Goal: Task Accomplishment & Management: Manage account settings

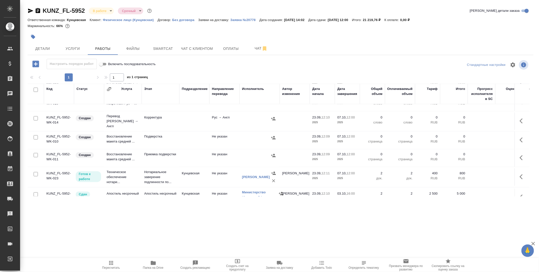
scroll to position [225, 0]
click at [46, 53] on button "Детали" at bounding box center [43, 48] width 30 height 13
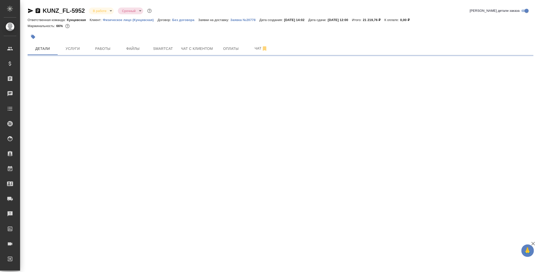
select select "RU"
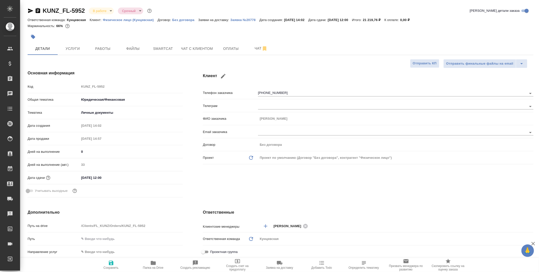
type textarea "x"
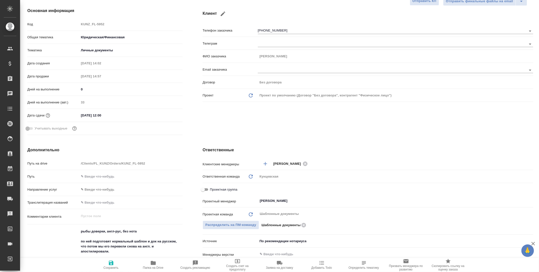
scroll to position [0, 0]
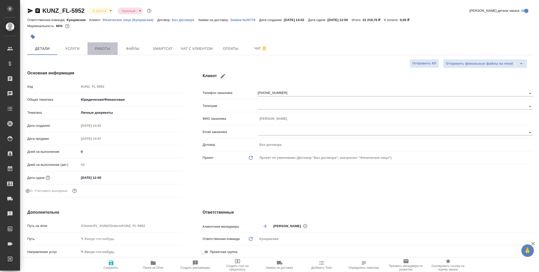
click at [114, 52] on button "Работы" at bounding box center [103, 48] width 30 height 13
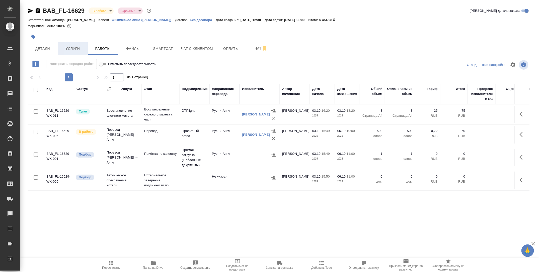
click at [69, 53] on button "Услуги" at bounding box center [73, 48] width 30 height 13
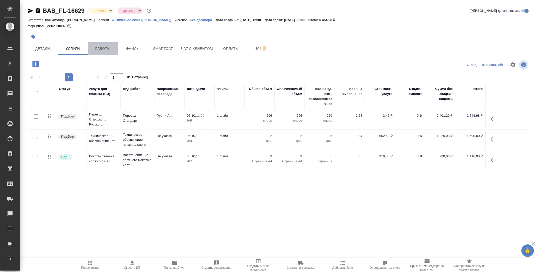
click at [108, 53] on button "Работы" at bounding box center [103, 48] width 30 height 13
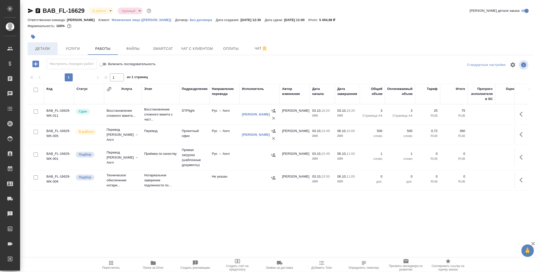
click at [43, 50] on span "Детали" at bounding box center [43, 49] width 24 height 6
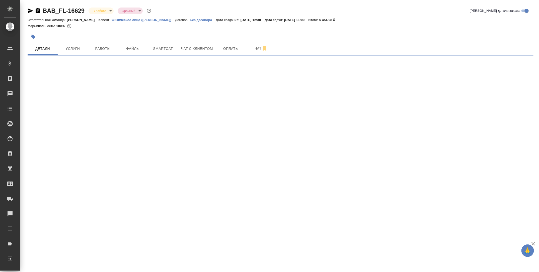
select select "RU"
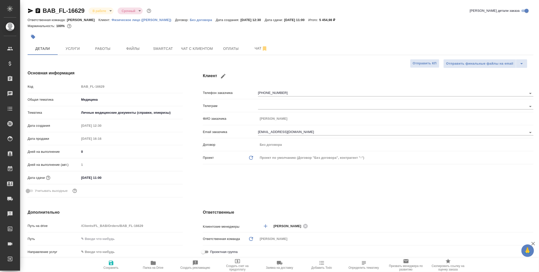
type textarea "x"
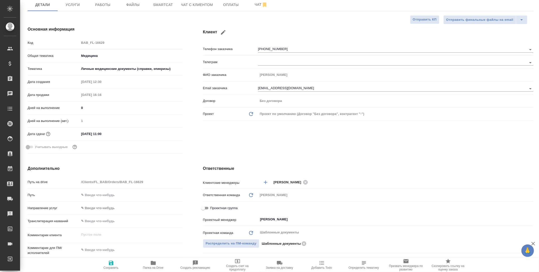
scroll to position [119, 0]
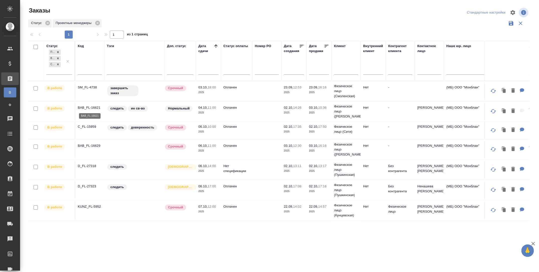
click at [89, 107] on p "BAB_FL-16621" at bounding box center [90, 107] width 24 height 5
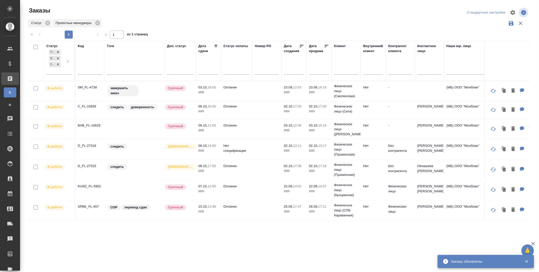
click at [93, 107] on p "C_FL-15959" at bounding box center [90, 106] width 24 height 5
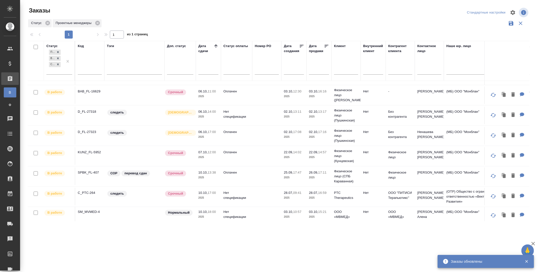
scroll to position [36, 0]
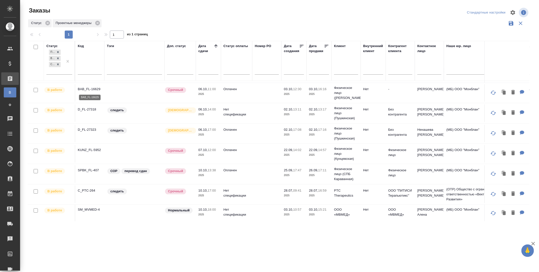
click at [83, 87] on p "BAB_FL-16629" at bounding box center [90, 89] width 24 height 5
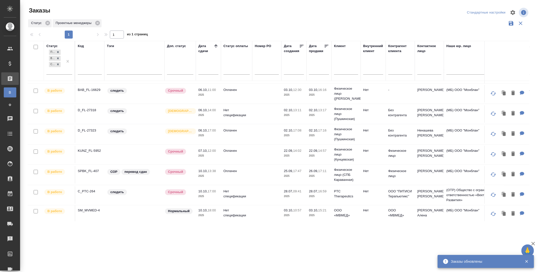
scroll to position [58, 0]
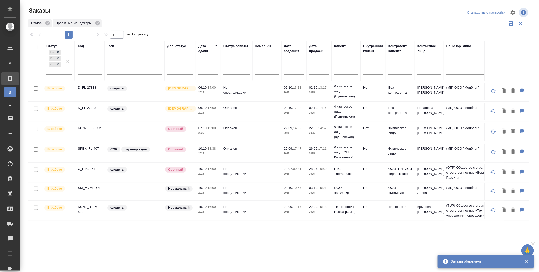
click at [85, 87] on p "D_FL-27318" at bounding box center [90, 87] width 24 height 5
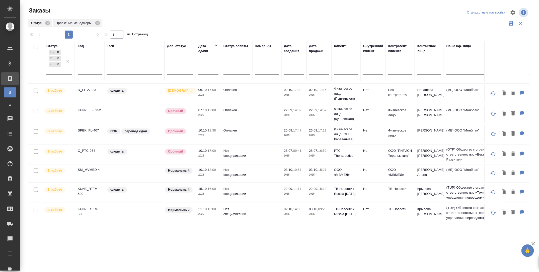
click at [94, 89] on p "D_FL-27323" at bounding box center [90, 90] width 24 height 5
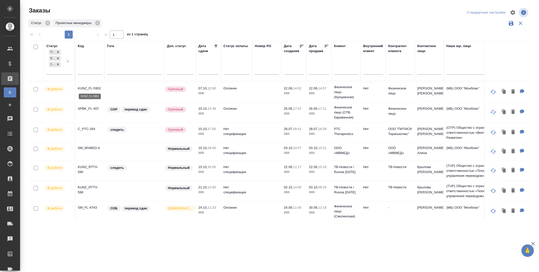
click at [96, 88] on p "KUNZ_FL-5952" at bounding box center [90, 88] width 24 height 5
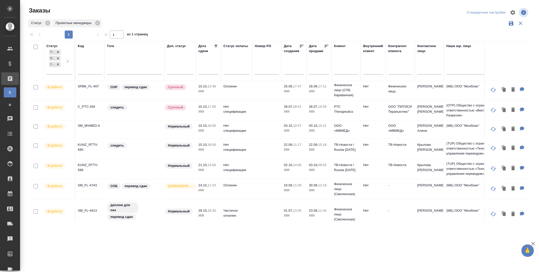
scroll to position [121, 0]
click at [87, 106] on p "C_PTC-264" at bounding box center [90, 106] width 24 height 5
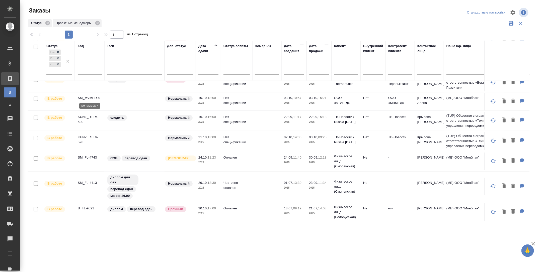
click at [92, 97] on p "SM_MVMED-4" at bounding box center [90, 98] width 24 height 5
click at [81, 116] on p "KUNZ_RTTV-590" at bounding box center [90, 120] width 24 height 10
click at [83, 137] on p "KUNZ_RTTV-598" at bounding box center [90, 140] width 24 height 10
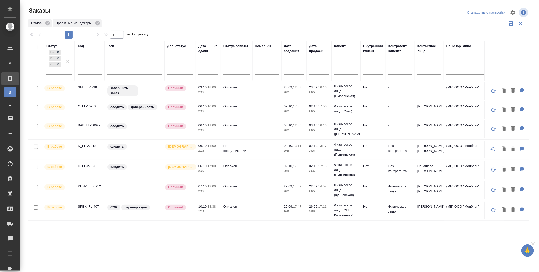
scroll to position [0, 0]
click at [93, 124] on p "BAB_FL-16629" at bounding box center [90, 125] width 24 height 5
click at [90, 87] on p "SM_FL-4738" at bounding box center [90, 87] width 24 height 5
click at [86, 103] on td "C_FL-15959" at bounding box center [89, 111] width 29 height 18
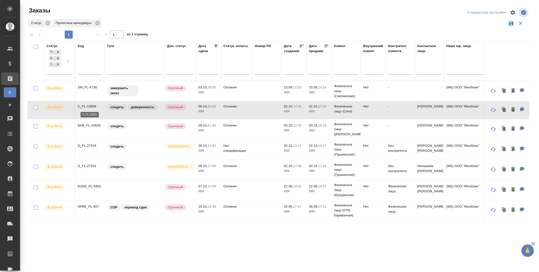
click at [90, 108] on p "C_FL-15959" at bounding box center [90, 106] width 24 height 5
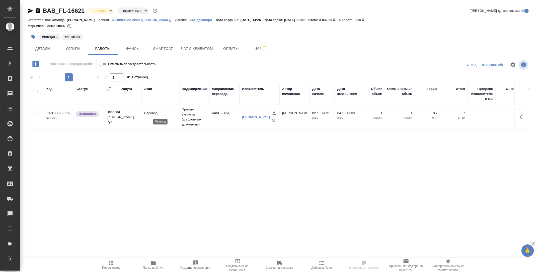
click at [149, 114] on p "Перевод" at bounding box center [160, 113] width 33 height 5
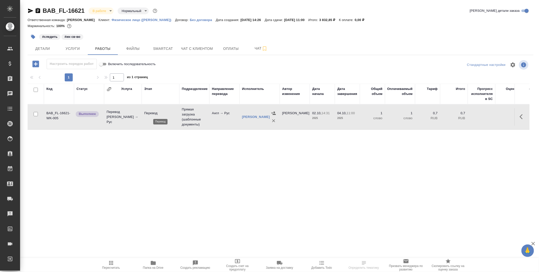
click at [149, 114] on p "Перевод" at bounding box center [160, 113] width 33 height 5
click at [111, 260] on icon "button" at bounding box center [111, 263] width 6 height 6
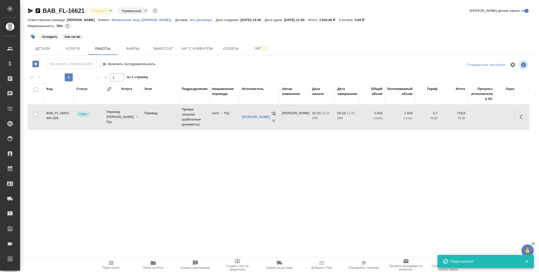
click at [30, 38] on button "button" at bounding box center [33, 36] width 11 height 11
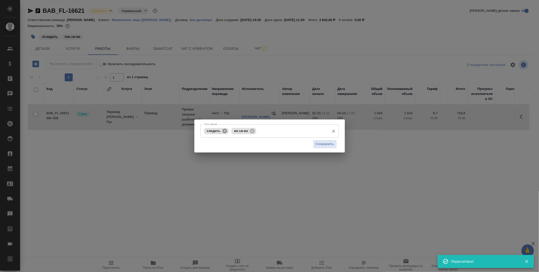
click at [224, 132] on icon at bounding box center [224, 131] width 5 height 5
click at [329, 147] on span "Сохранить" at bounding box center [325, 144] width 18 height 6
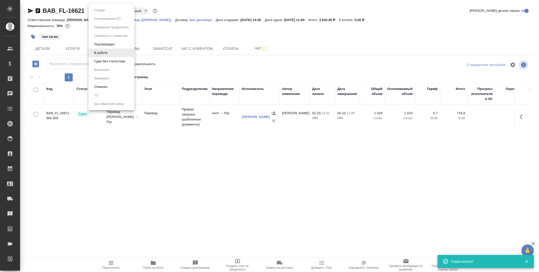
click at [93, 11] on body "🙏 .cls-1 fill:#fff; AWATERA Tarabanovskaya Anastasia Клиенты Спецификации Заказ…" at bounding box center [269, 136] width 539 height 272
click at [108, 62] on button "Сдан без статистики" at bounding box center [110, 62] width 34 height 6
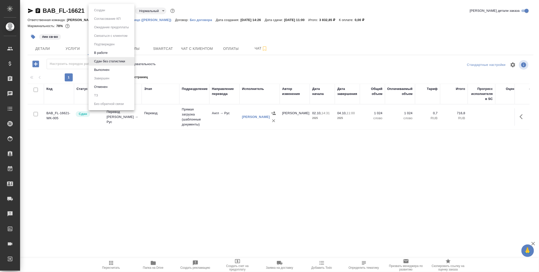
click at [115, 11] on body "🙏 .cls-1 fill:#fff; AWATERA Tarabanovskaya Anastasia Клиенты Спецификации Заказ…" at bounding box center [269, 136] width 539 height 272
click at [109, 68] on button "Выполнен" at bounding box center [102, 70] width 18 height 6
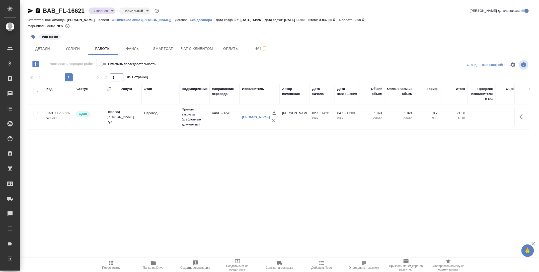
scroll to position [0, 66]
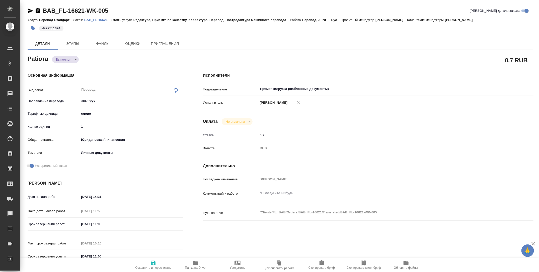
type textarea "x"
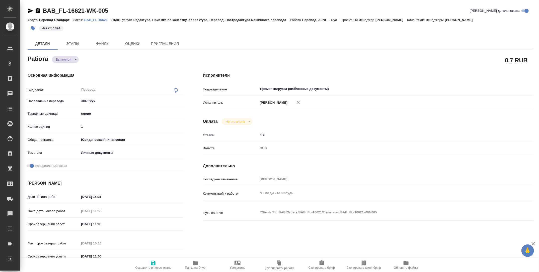
type textarea "x"
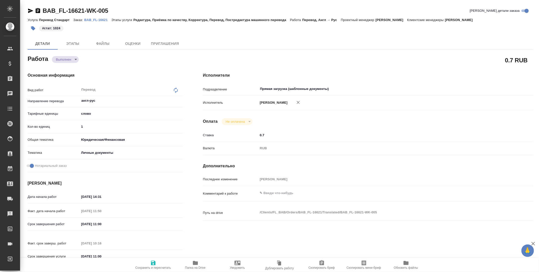
click at [94, 125] on input "1" at bounding box center [131, 126] width 104 height 7
type textarea "x"
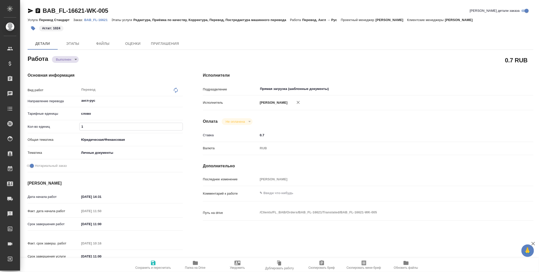
type textarea "x"
type input "102"
type textarea "x"
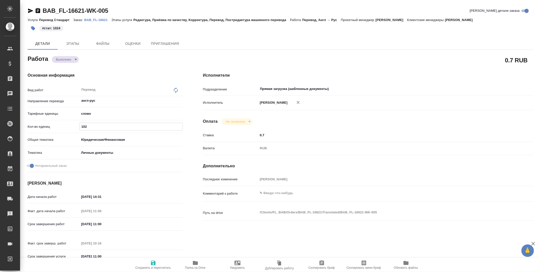
type textarea "x"
type input "1024"
type textarea "x"
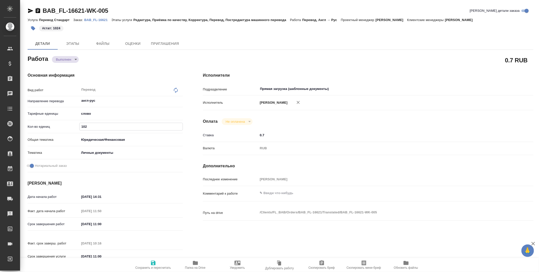
type textarea "x"
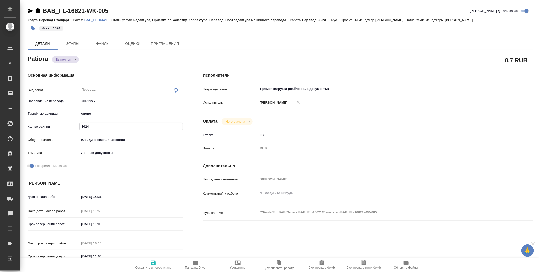
type textarea "x"
type input "1024"
click at [156, 263] on icon "button" at bounding box center [153, 263] width 6 height 6
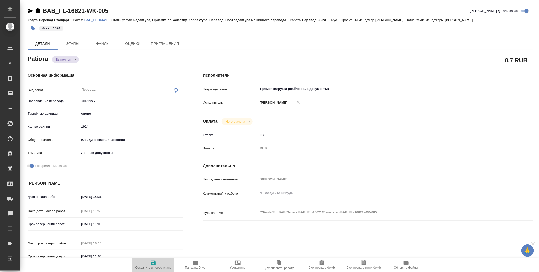
type textarea "x"
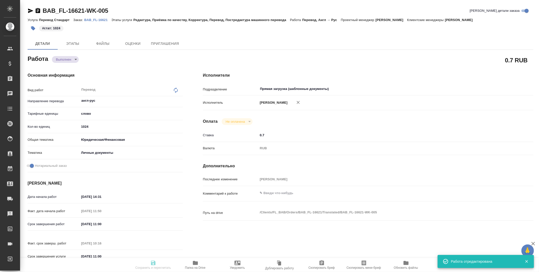
type textarea "x"
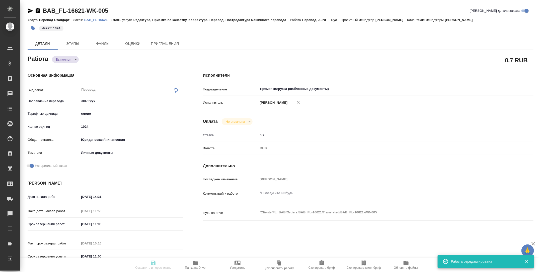
type input "completed"
type textarea "Перевод"
type textarea "x"
type input "англ-рус"
type input "5a8b1489cc6b4906c91bfd90"
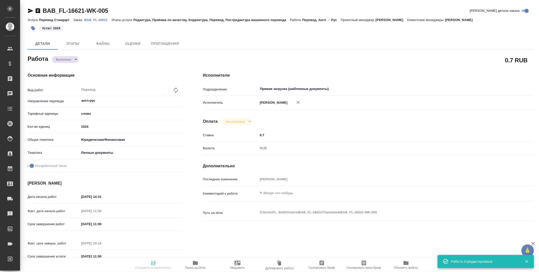
type input "1024"
type input "yr-fn"
type input "5a8b8b956a9677013d343cfe"
checkbox input "true"
type input "02.10.2025 14:31"
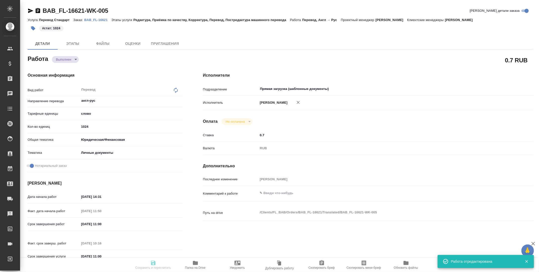
type input "03.10.2025 11:50"
type input "04.10.2025 11:00"
type input "04.10.2025 10:16"
type input "04.10.2025 11:00"
type input "Прямая загрузка (шаблонные документы)"
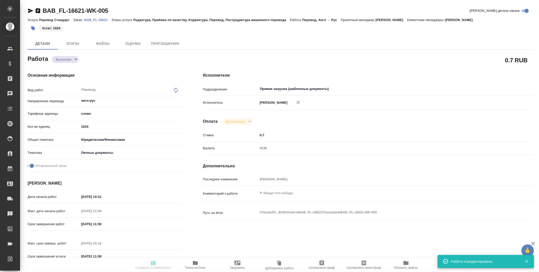
type input "notPayed"
type input "0.7"
type input "RUB"
type input "Тарабановская Анастасия"
type textarea "x"
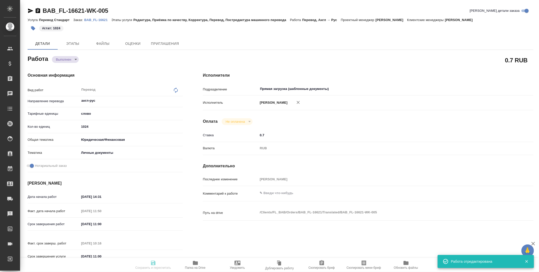
type textarea "/Clients/FL_BAB/Orders/BAB_FL-16621/Translated/BAB_FL-16621-WK-005"
type textarea "x"
type input "BAB_FL-16621"
type input "Перевод Стандарт"
type input "Редактура, Приёмка по качеству, Корректура, Перевод, Постредактура машинного пе…"
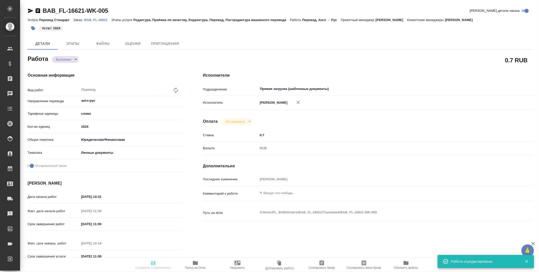
type input "Соловкова Екатерина"
type input "Арсеньева Вера"
type input "/Clients/FL_BAB/Orders/BAB_FL-16621"
type textarea "x"
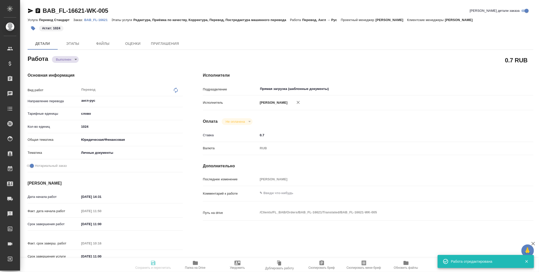
type textarea "x"
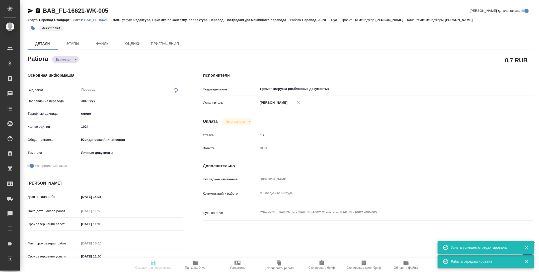
type textarea "x"
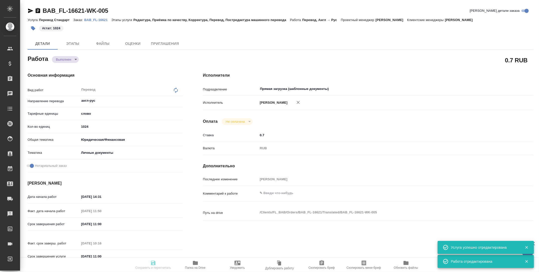
type textarea "x"
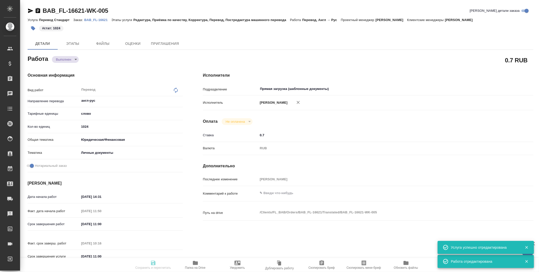
type textarea "x"
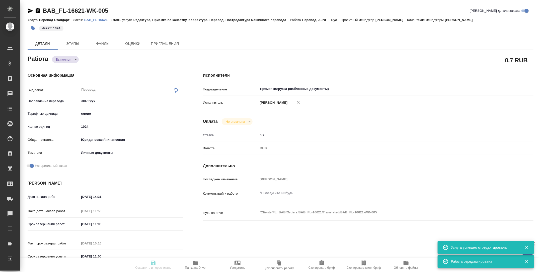
type textarea "x"
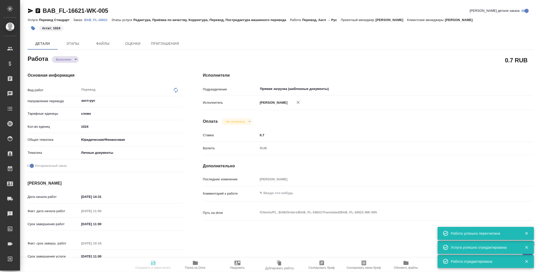
click at [73, 60] on body "🙏 .cls-1 fill:#fff; AWATERA Tarabanovskaya Anastasia Клиенты Спецификации Заказ…" at bounding box center [269, 136] width 539 height 272
type input "completed"
type textarea "Перевод"
type textarea "x"
type input "англ-рус"
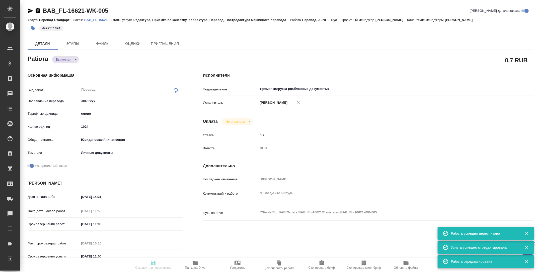
type input "5a8b1489cc6b4906c91bfd90"
type input "1024"
type input "yr-fn"
type input "5a8b8b956a9677013d343cfe"
checkbox input "true"
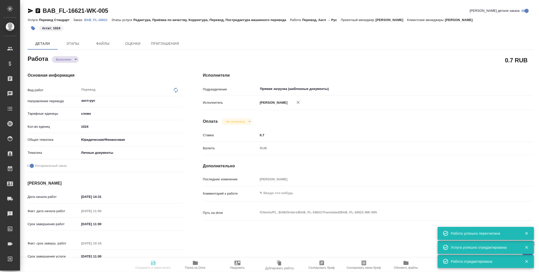
type input "02.10.2025 14:31"
type input "03.10.2025 11:50"
type input "04.10.2025 11:00"
type input "04.10.2025 10:16"
type input "04.10.2025 11:00"
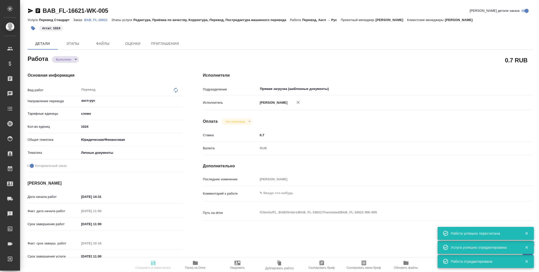
type input "Прямая загрузка (шаблонные документы)"
type input "notPayed"
type input "0.7"
type input "RUB"
type input "Тарабановская Анастасия"
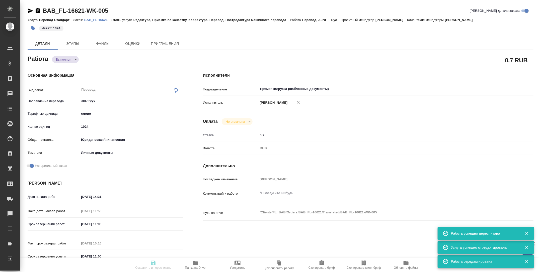
type textarea "x"
type textarea "/Clients/FL_BAB/Orders/BAB_FL-16621/Translated/BAB_FL-16621-WK-005"
type textarea "x"
type input "BAB_FL-16621"
type input "Перевод Стандарт"
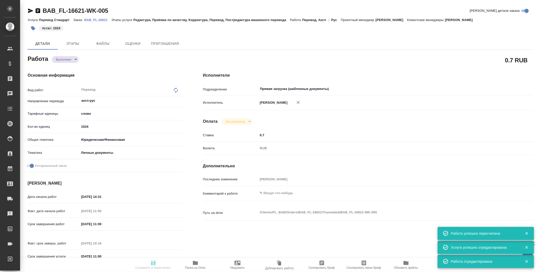
type input "Редактура, Приёмка по качеству, Корректура, Перевод, Постредактура машинного пе…"
type input "Соловкова Екатерина"
type input "Арсеньева Вера"
type input "/Clients/FL_BAB/Orders/BAB_FL-16621"
type textarea "x"
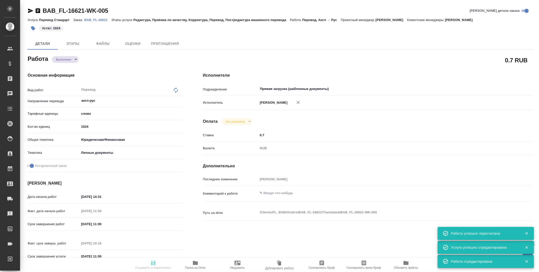
type textarea "x"
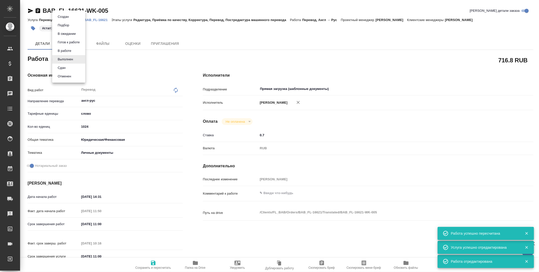
type textarea "x"
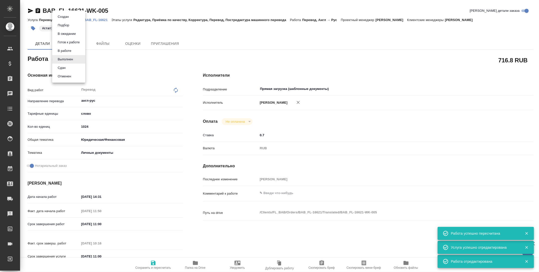
type textarea "x"
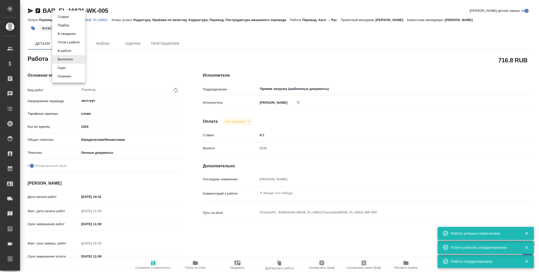
type textarea "x"
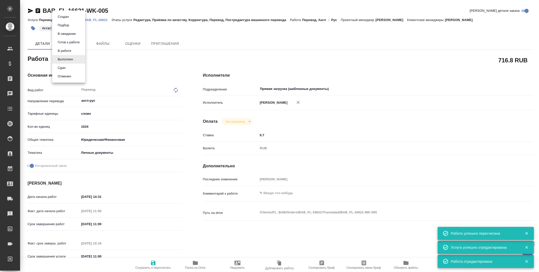
type textarea "x"
click at [73, 70] on li "Сдан" at bounding box center [68, 68] width 33 height 9
type textarea "x"
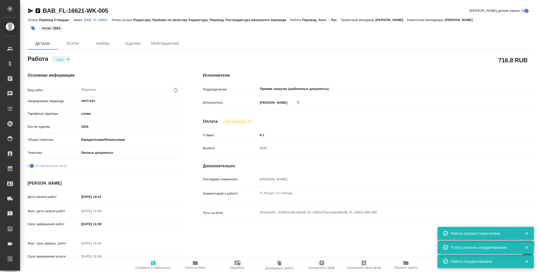
type textarea "x"
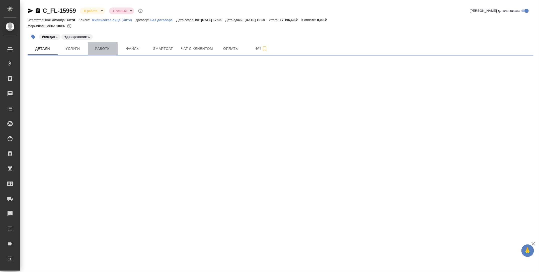
click at [109, 49] on span "Работы" at bounding box center [103, 49] width 24 height 6
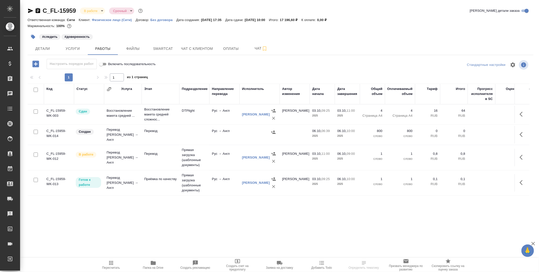
click at [521, 129] on button "button" at bounding box center [523, 135] width 12 height 12
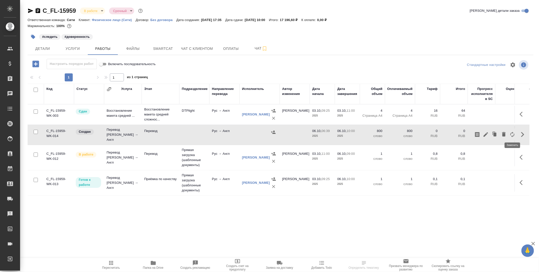
click at [508, 132] on button "button" at bounding box center [512, 135] width 9 height 12
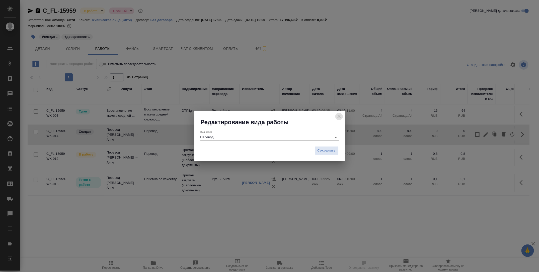
click at [338, 115] on icon "close" at bounding box center [339, 117] width 6 height 6
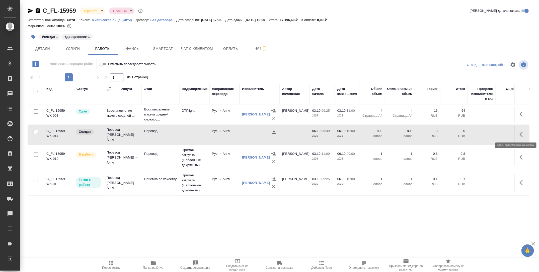
click at [524, 134] on icon "button" at bounding box center [523, 135] width 6 height 6
click at [503, 134] on icon "button" at bounding box center [504, 134] width 4 height 5
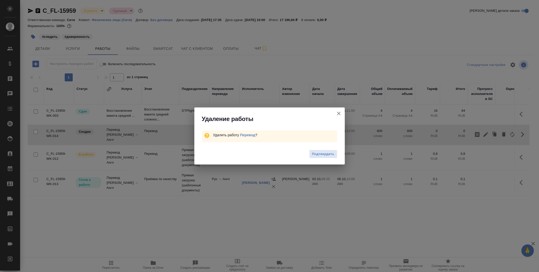
click at [326, 148] on div "Подтвердить" at bounding box center [269, 155] width 151 height 20
click at [328, 152] on span "Подтвердить" at bounding box center [323, 155] width 22 height 6
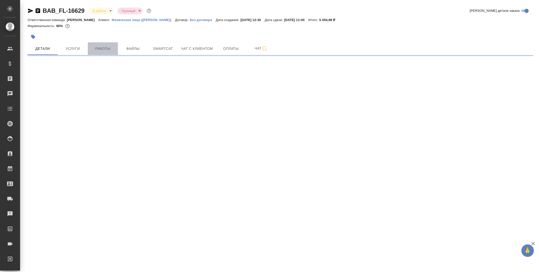
click at [103, 46] on span "Работы" at bounding box center [103, 49] width 24 height 6
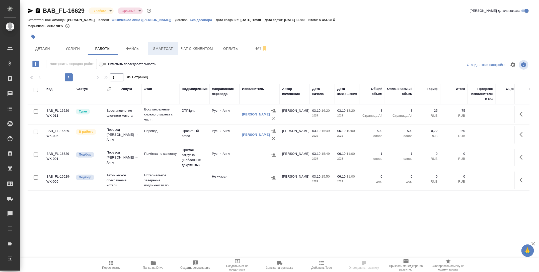
click at [162, 45] on button "Smartcat" at bounding box center [163, 48] width 30 height 13
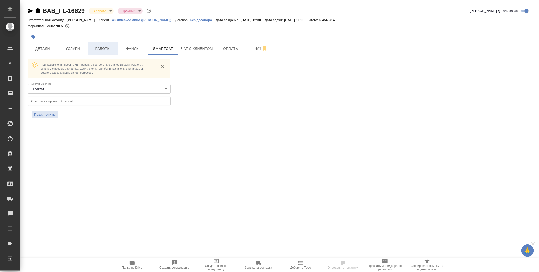
click at [112, 50] on span "Работы" at bounding box center [103, 49] width 24 height 6
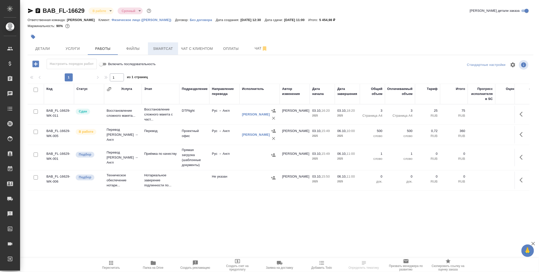
click at [164, 49] on span "Smartcat" at bounding box center [163, 49] width 24 height 6
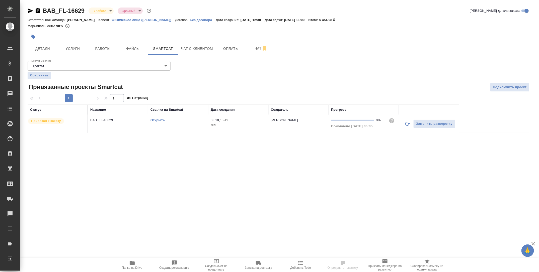
click at [160, 122] on div "Открыть" at bounding box center [178, 120] width 55 height 5
click at [158, 119] on link "Открыть" at bounding box center [158, 120] width 14 height 4
click at [112, 42] on button "Работы" at bounding box center [103, 48] width 30 height 13
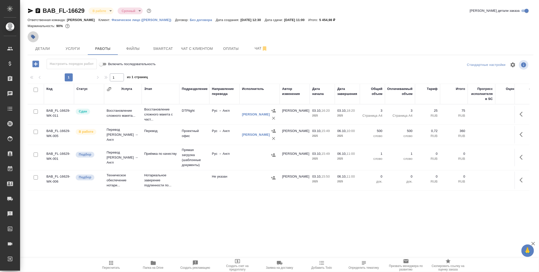
click at [32, 36] on icon "button" at bounding box center [33, 37] width 4 height 4
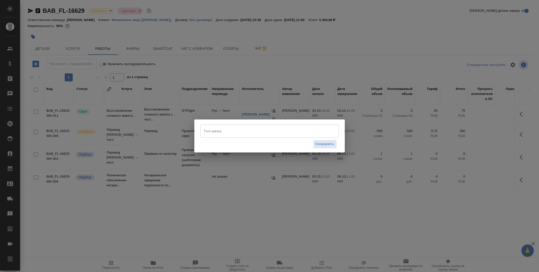
click at [223, 134] on input "Тэги заказа" at bounding box center [265, 131] width 124 height 9
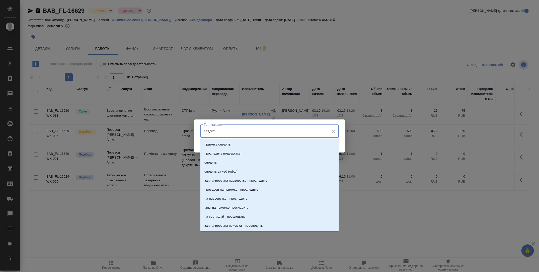
type input "следить"
click at [221, 162] on li "следить" at bounding box center [269, 162] width 138 height 9
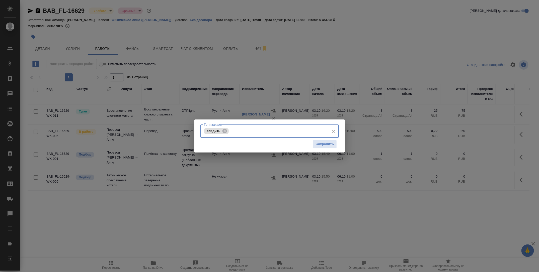
click at [323, 151] on div "Тэги заказа следить Тэги заказа Сохранить" at bounding box center [269, 136] width 151 height 33
click at [324, 140] on button "Сохранить" at bounding box center [325, 144] width 24 height 9
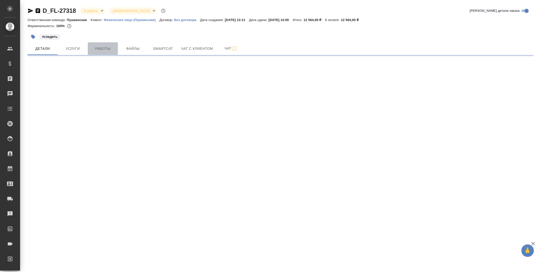
click at [97, 44] on button "Работы" at bounding box center [103, 48] width 30 height 13
click at [99, 46] on span "Работы" at bounding box center [103, 49] width 24 height 6
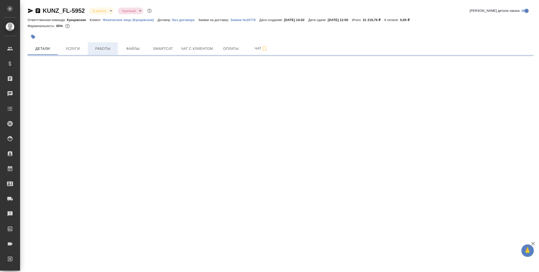
click at [98, 42] on button "Работы" at bounding box center [103, 48] width 30 height 13
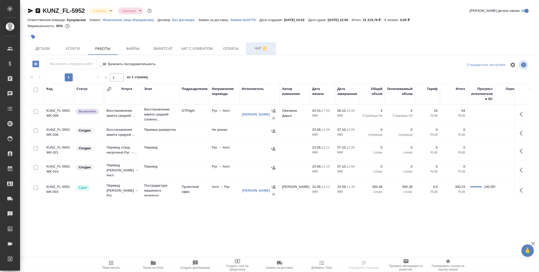
click at [253, 54] on button "Чат" at bounding box center [261, 48] width 30 height 13
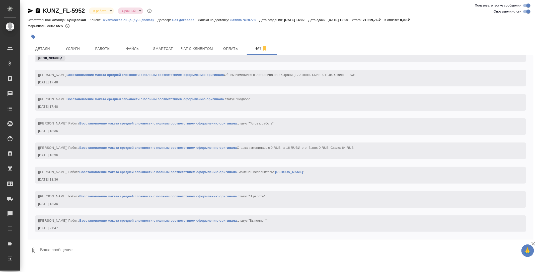
scroll to position [1636, 0]
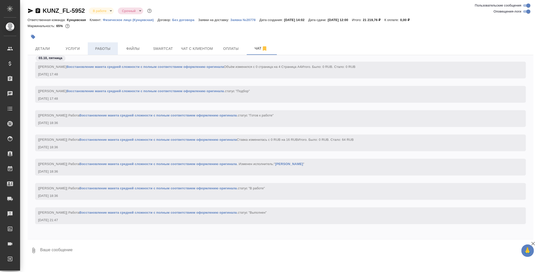
click at [106, 53] on button "Работы" at bounding box center [103, 48] width 30 height 13
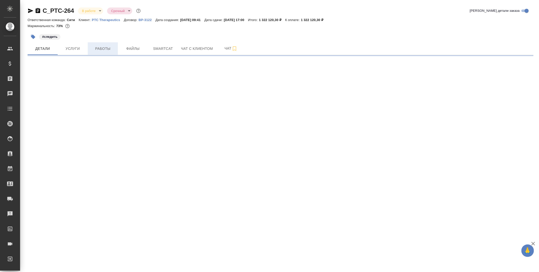
click at [102, 51] on span "Работы" at bounding box center [103, 49] width 24 height 6
select select "RU"
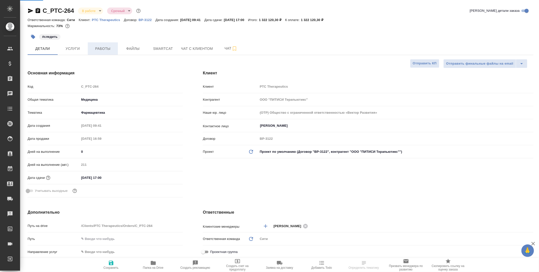
type textarea "x"
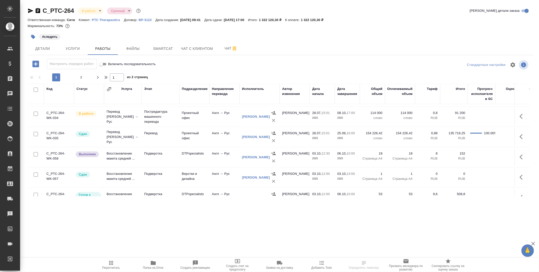
scroll to position [363, 0]
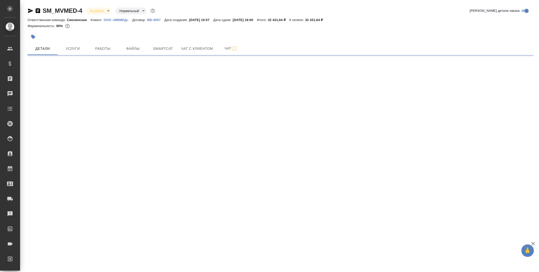
click at [96, 41] on div at bounding box center [196, 36] width 337 height 11
select select "RU"
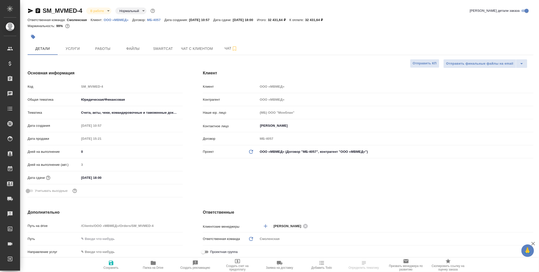
type textarea "x"
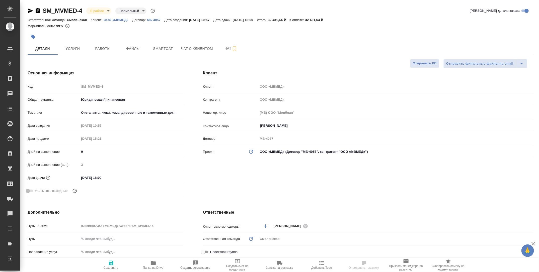
type textarea "x"
click at [101, 48] on span "Работы" at bounding box center [103, 49] width 24 height 6
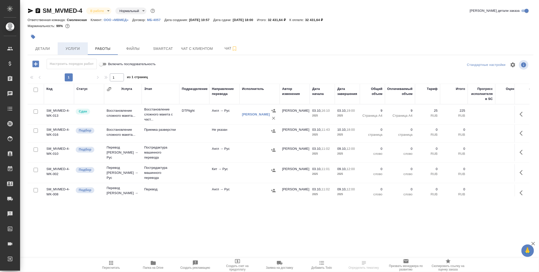
click at [80, 46] on span "Услуги" at bounding box center [73, 49] width 24 height 6
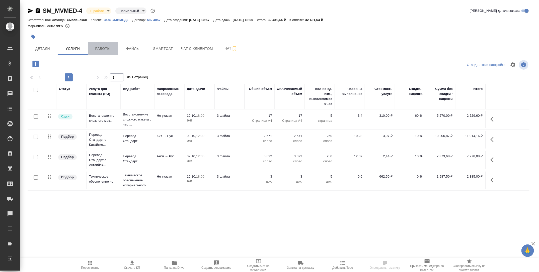
click at [103, 48] on span "Работы" at bounding box center [103, 49] width 24 height 6
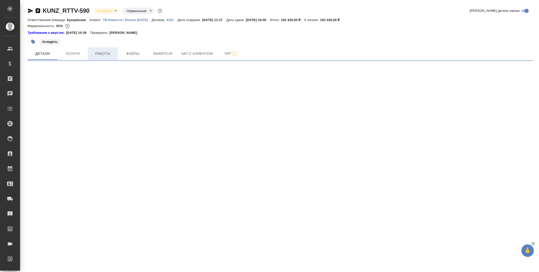
select select "RU"
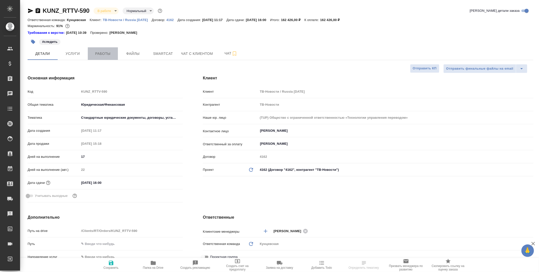
type textarea "x"
click at [99, 55] on span "Работы" at bounding box center [103, 54] width 24 height 6
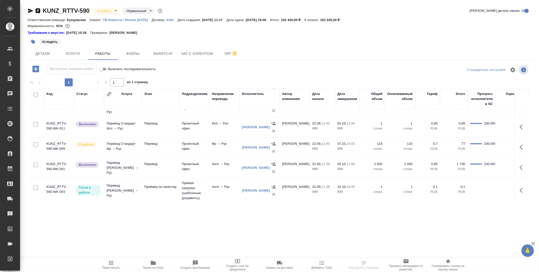
scroll to position [59, 0]
click at [168, 56] on span "Smartcat" at bounding box center [163, 54] width 24 height 6
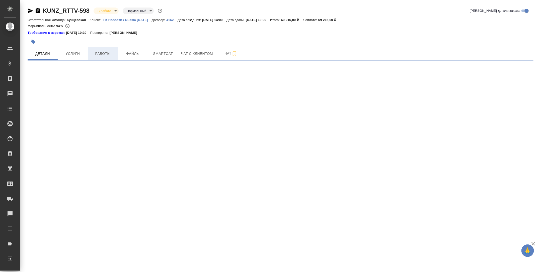
select select "RU"
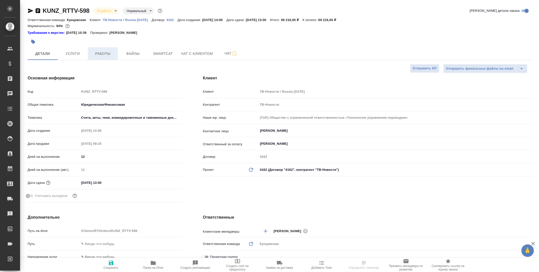
type textarea "x"
click at [103, 52] on span "Работы" at bounding box center [103, 54] width 24 height 6
type textarea "x"
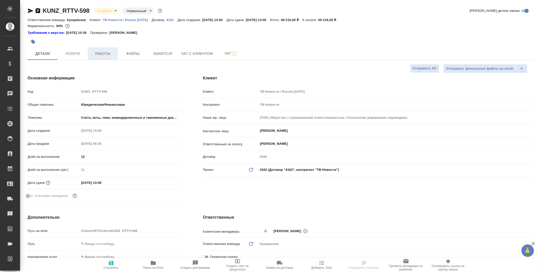
type textarea "x"
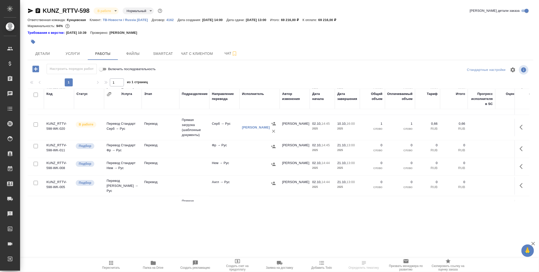
scroll to position [128, 0]
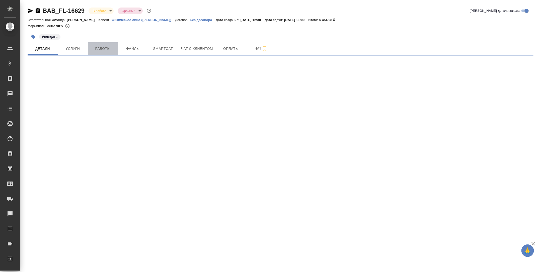
click at [96, 51] on span "Работы" at bounding box center [103, 49] width 24 height 6
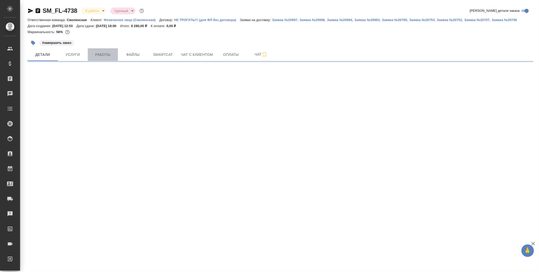
click at [101, 50] on button "Работы" at bounding box center [103, 54] width 30 height 13
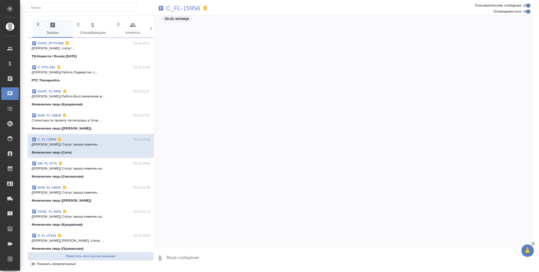
scroll to position [1245, 0]
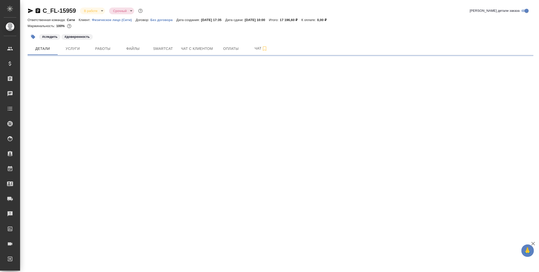
click at [104, 56] on div "C_FL-15959 В работе inProgress Срочный urgent Кратко детали заказа Ответственна…" at bounding box center [281, 29] width 512 height 59
click at [103, 49] on span "Работы" at bounding box center [103, 49] width 24 height 6
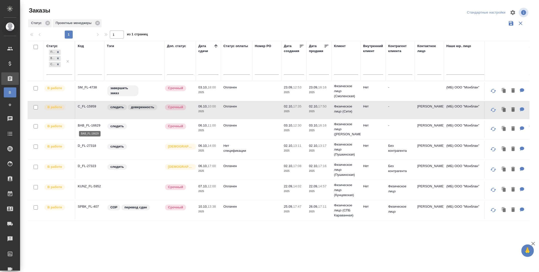
click at [87, 125] on p "BAB_FL-16629" at bounding box center [90, 125] width 24 height 5
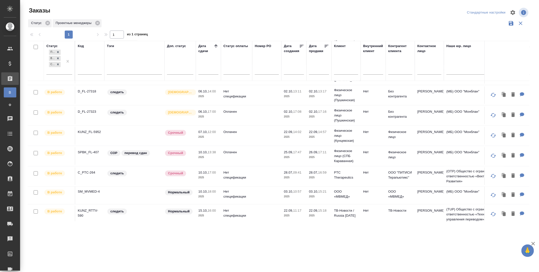
scroll to position [56, 0]
click at [90, 89] on p "D_FL-27318" at bounding box center [90, 90] width 24 height 5
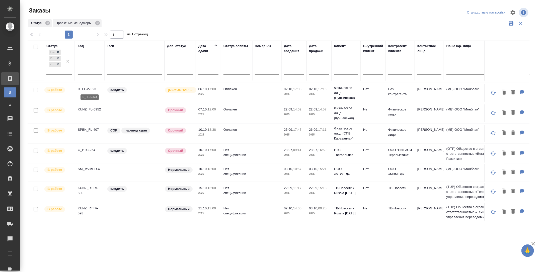
click at [90, 90] on p "D_FL-27323" at bounding box center [90, 89] width 24 height 5
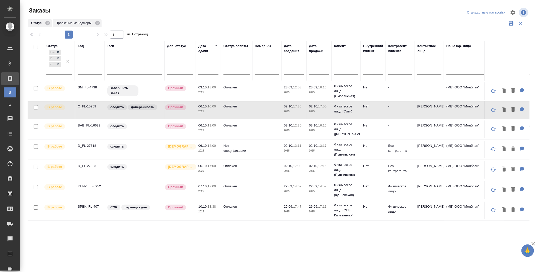
scroll to position [9, 0]
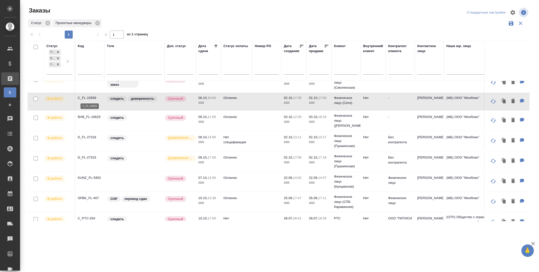
click at [88, 97] on p "C_FL-15959" at bounding box center [90, 98] width 24 height 5
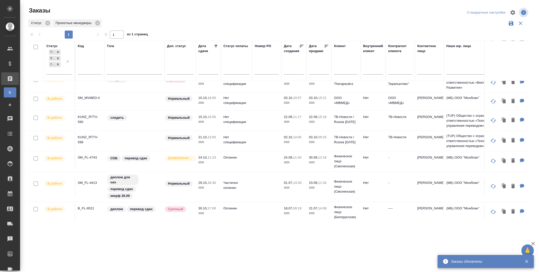
scroll to position [0, 0]
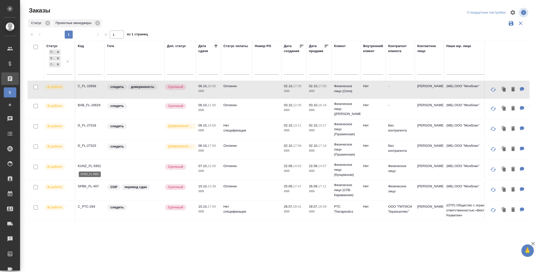
click at [94, 165] on p "KUNZ_FL-5952" at bounding box center [90, 166] width 24 height 5
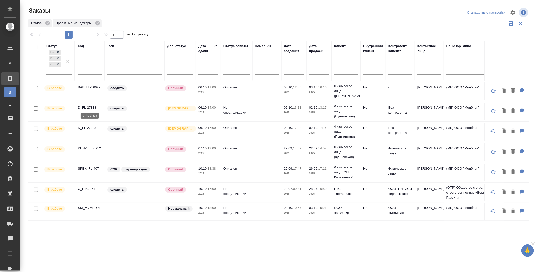
click at [92, 107] on p "D_FL-27318" at bounding box center [90, 107] width 24 height 5
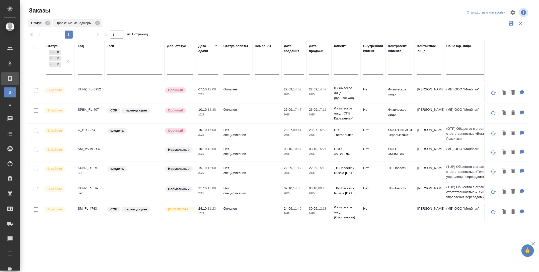
scroll to position [61, 0]
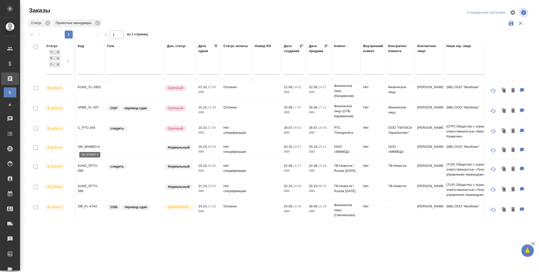
click at [93, 144] on p "SM_MVMED-4" at bounding box center [90, 146] width 24 height 5
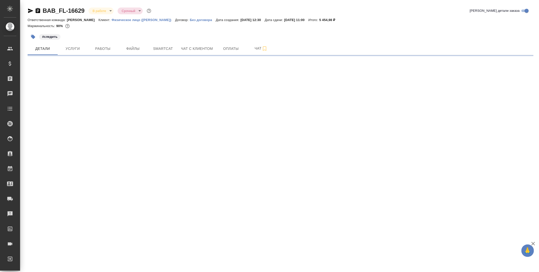
click at [104, 50] on span "Работы" at bounding box center [103, 49] width 24 height 6
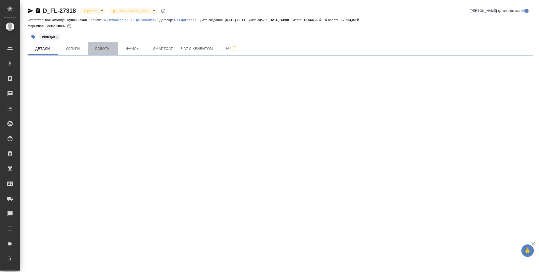
click at [107, 42] on button "Работы" at bounding box center [103, 48] width 30 height 13
click at [94, 46] on span "Работы" at bounding box center [103, 49] width 24 height 6
